Goal: Navigation & Orientation: Find specific page/section

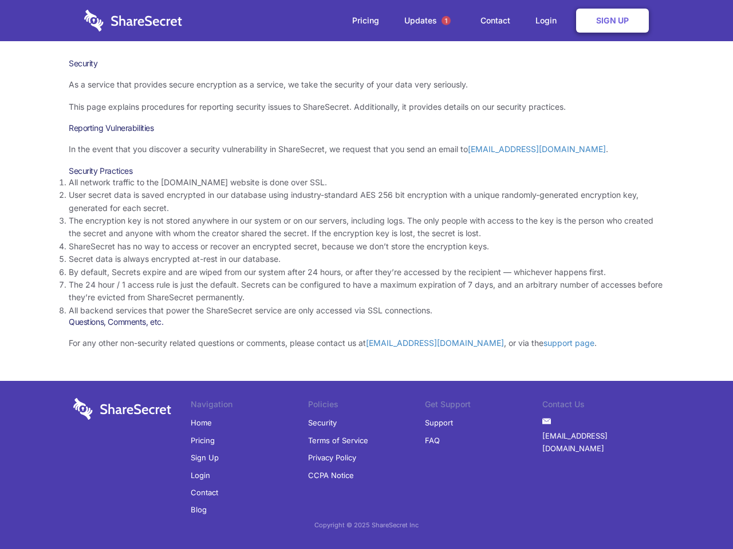
click at [366, 275] on li "By default, Secrets expire and are wiped from our system after 24 hours, or aft…" at bounding box center [366, 272] width 595 height 13
click at [446, 21] on span "1" at bounding box center [445, 20] width 9 height 9
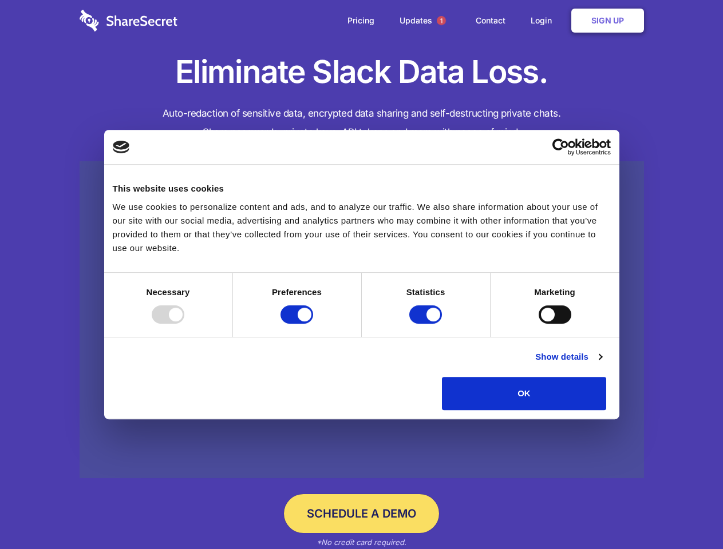
click at [184, 324] on div at bounding box center [168, 315] width 33 height 18
click at [313, 324] on input "Preferences" at bounding box center [296, 315] width 33 height 18
checkbox input "false"
click at [427, 324] on input "Statistics" at bounding box center [425, 315] width 33 height 18
checkbox input "false"
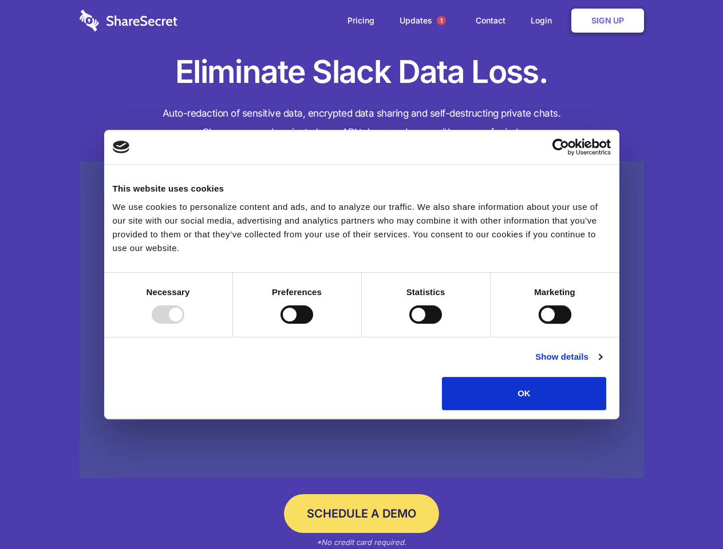
click at [539, 324] on input "Marketing" at bounding box center [555, 315] width 33 height 18
checkbox input "true"
click at [601, 364] on link "Show details" at bounding box center [568, 357] width 66 height 14
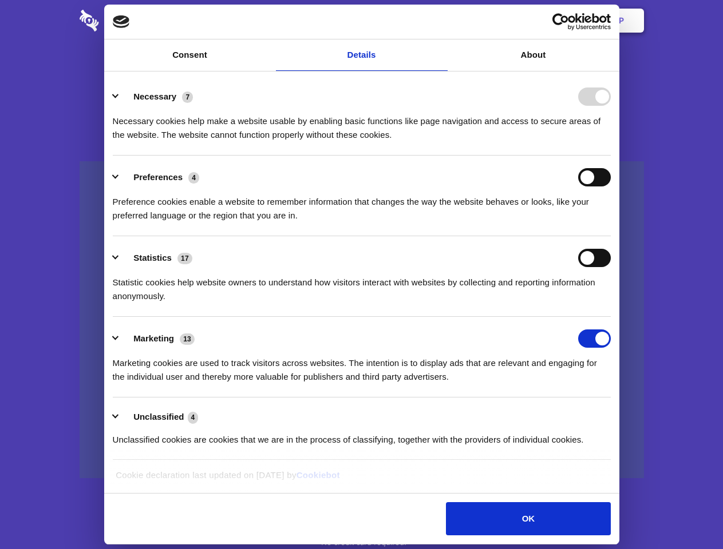
click at [611, 156] on li "Necessary 7 Necessary cookies help make a website usable by enabling basic func…" at bounding box center [362, 115] width 498 height 81
click at [441, 21] on span "1" at bounding box center [441, 20] width 9 height 9
